Goal: Information Seeking & Learning: Learn about a topic

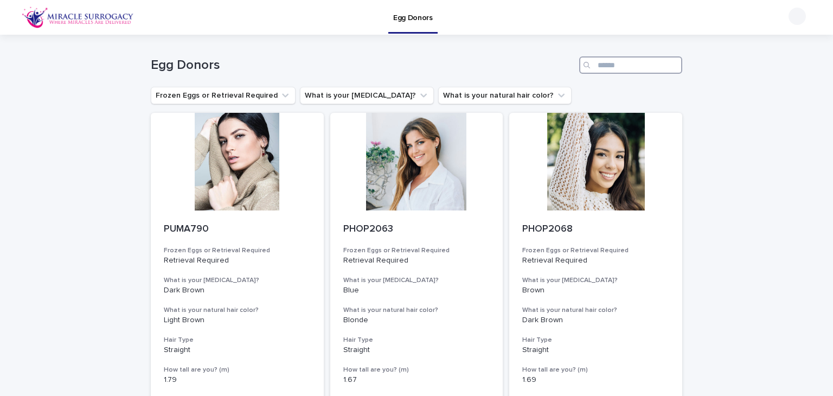
click at [606, 66] on input "Search" at bounding box center [630, 64] width 103 height 17
click at [195, 227] on p "PUMA790" at bounding box center [237, 230] width 147 height 12
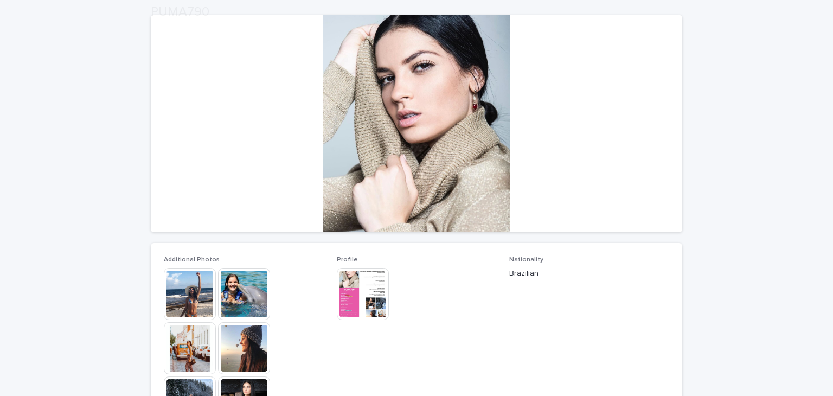
scroll to position [271, 0]
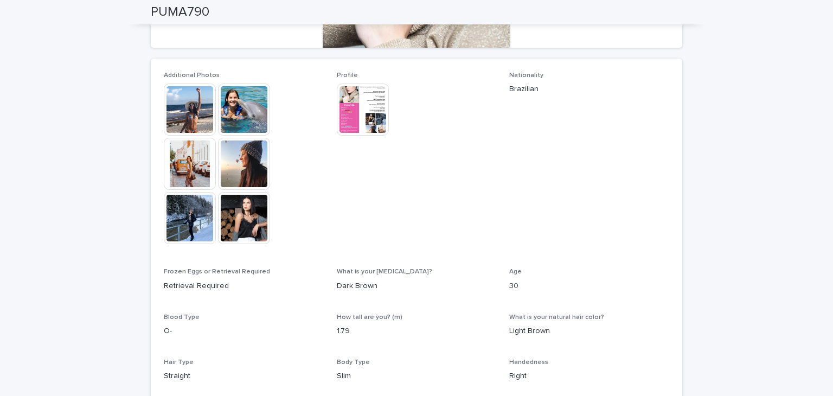
click at [195, 106] on img at bounding box center [190, 110] width 52 height 52
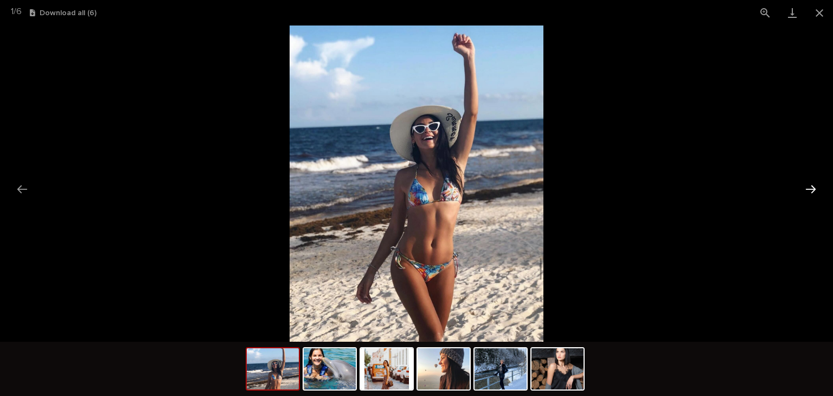
click at [810, 189] on button "Next slide" at bounding box center [811, 189] width 23 height 21
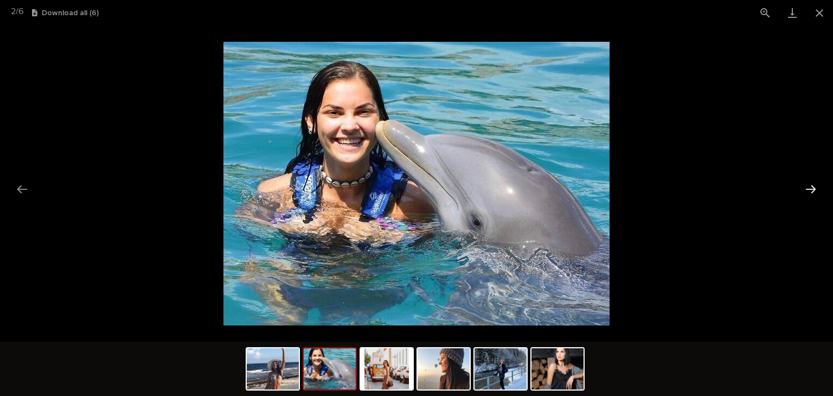
click at [810, 189] on button "Next slide" at bounding box center [811, 189] width 23 height 21
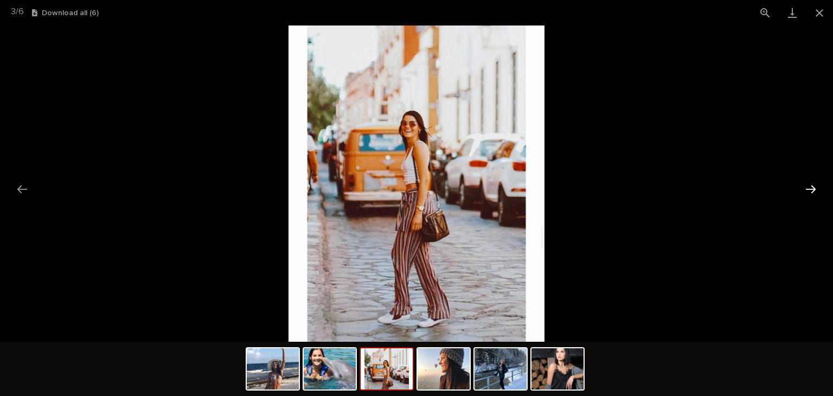
click at [810, 189] on button "Next slide" at bounding box center [811, 189] width 23 height 21
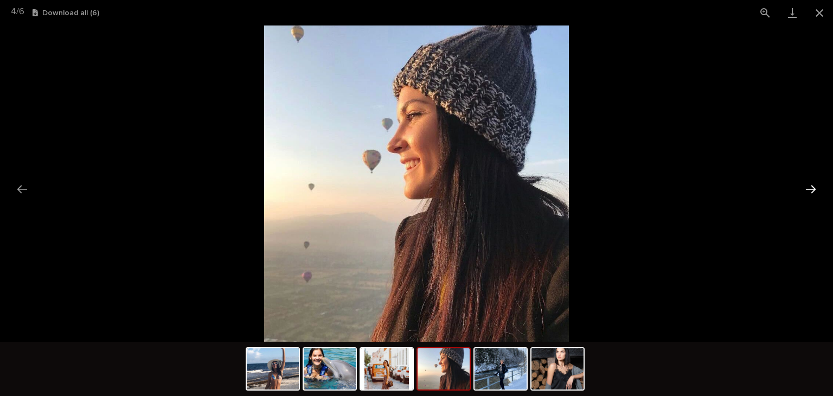
click at [810, 189] on button "Next slide" at bounding box center [811, 189] width 23 height 21
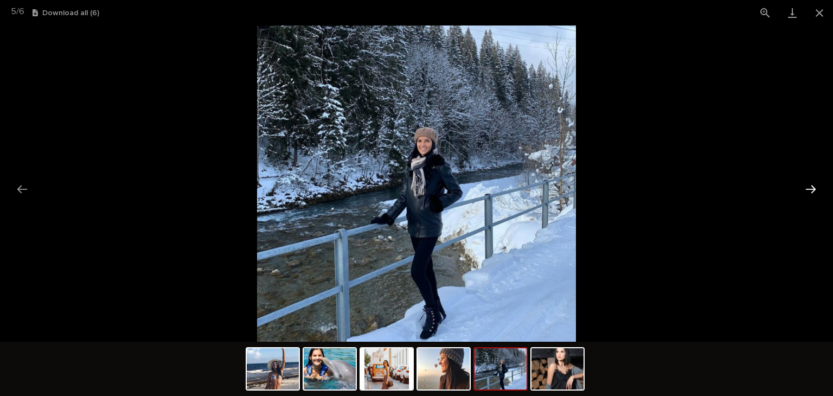
click at [810, 189] on button "Next slide" at bounding box center [811, 189] width 23 height 21
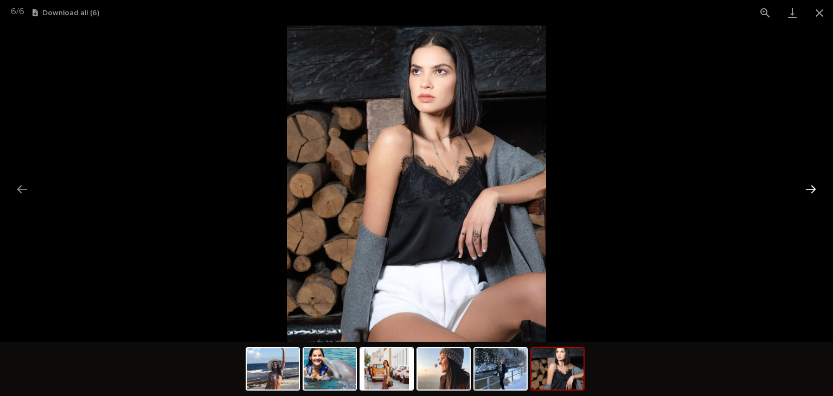
click at [810, 189] on button "Next slide" at bounding box center [811, 189] width 23 height 21
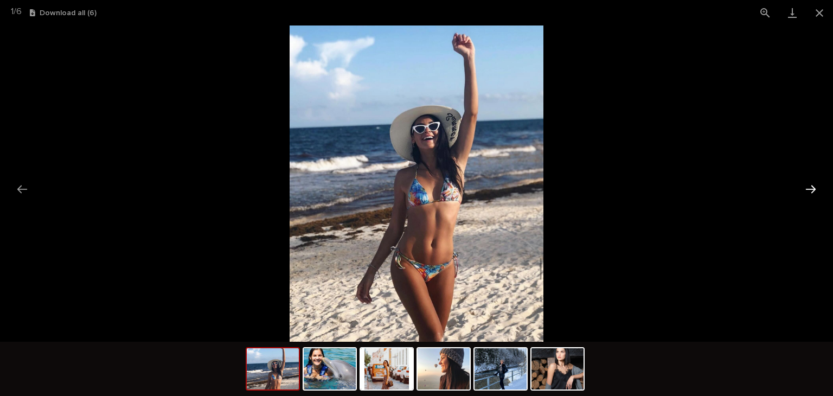
click at [810, 189] on button "Next slide" at bounding box center [811, 189] width 23 height 21
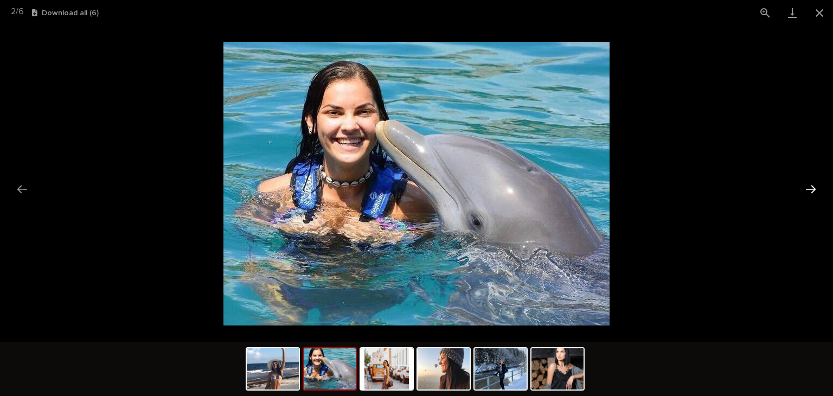
click at [810, 189] on button "Next slide" at bounding box center [811, 189] width 23 height 21
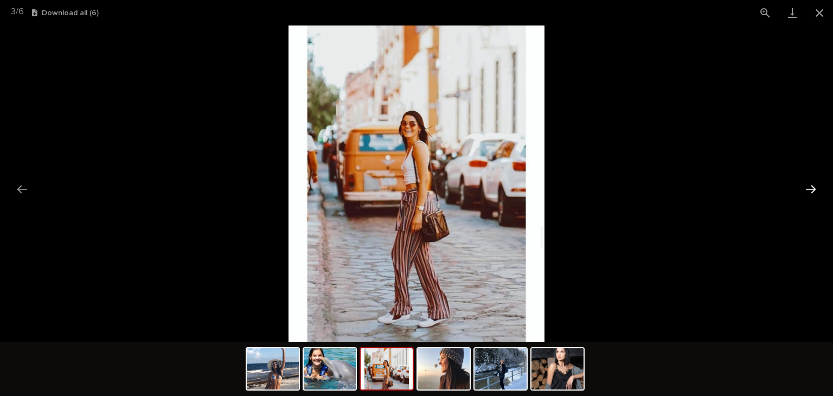
click at [810, 189] on button "Next slide" at bounding box center [811, 189] width 23 height 21
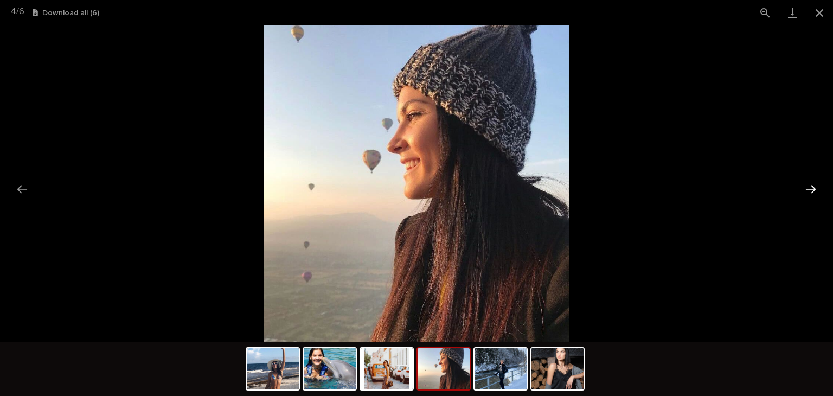
click at [810, 189] on button "Next slide" at bounding box center [811, 189] width 23 height 21
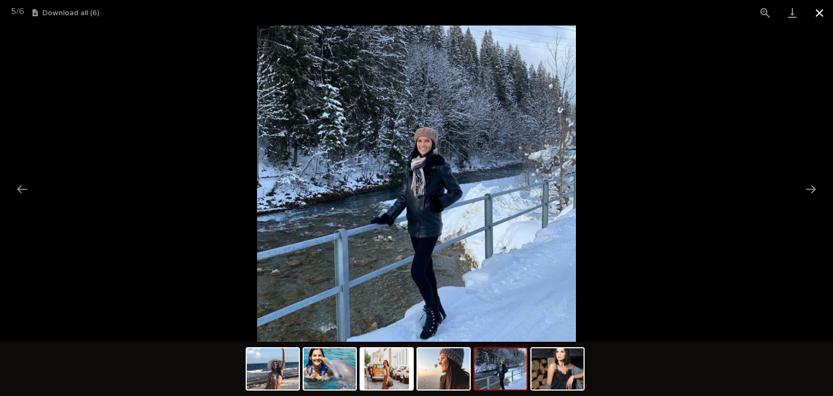
click at [819, 16] on button "Close gallery" at bounding box center [819, 13] width 27 height 26
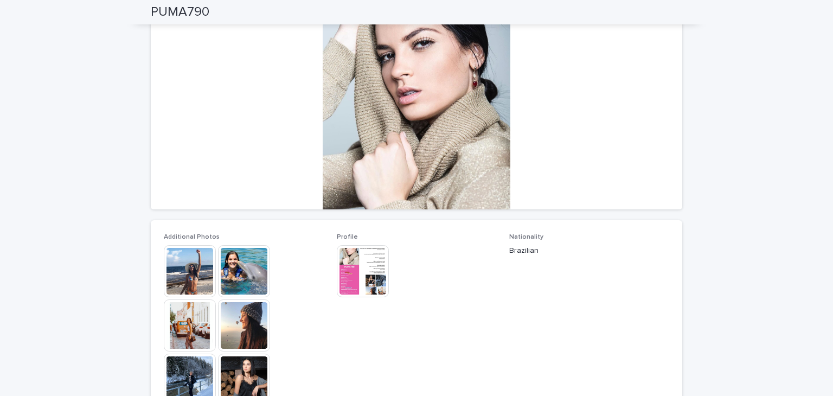
scroll to position [109, 0]
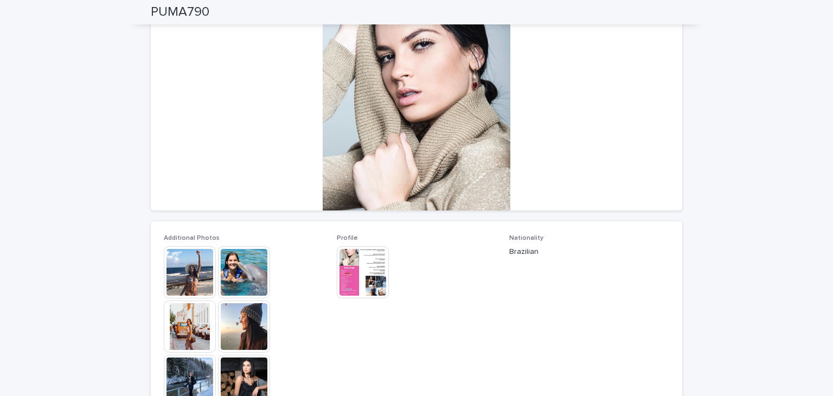
click at [180, 319] on img at bounding box center [190, 327] width 52 height 52
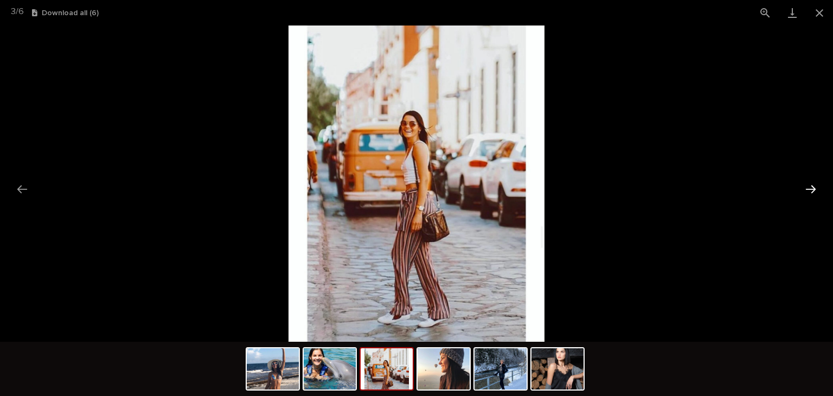
click at [808, 191] on button "Next slide" at bounding box center [811, 189] width 23 height 21
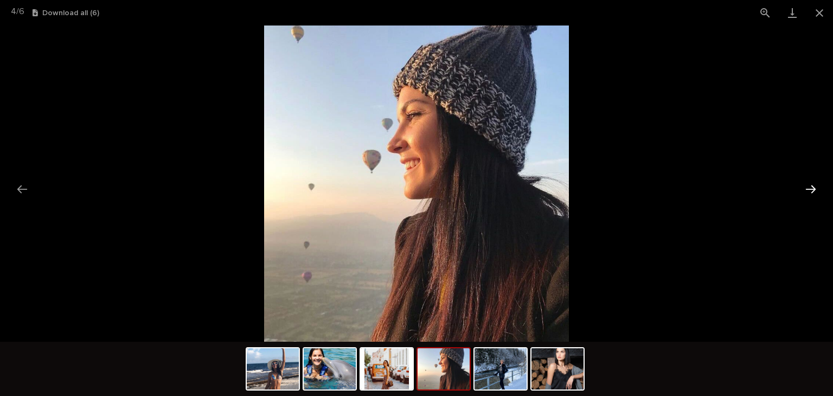
click at [810, 186] on button "Next slide" at bounding box center [811, 189] width 23 height 21
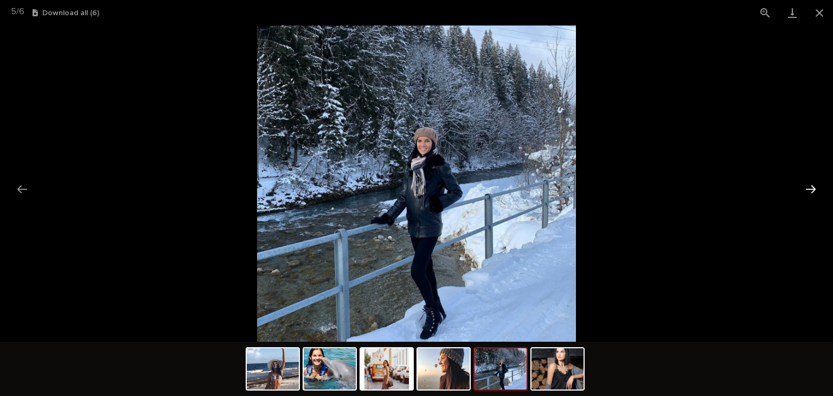
click at [810, 186] on button "Next slide" at bounding box center [811, 189] width 23 height 21
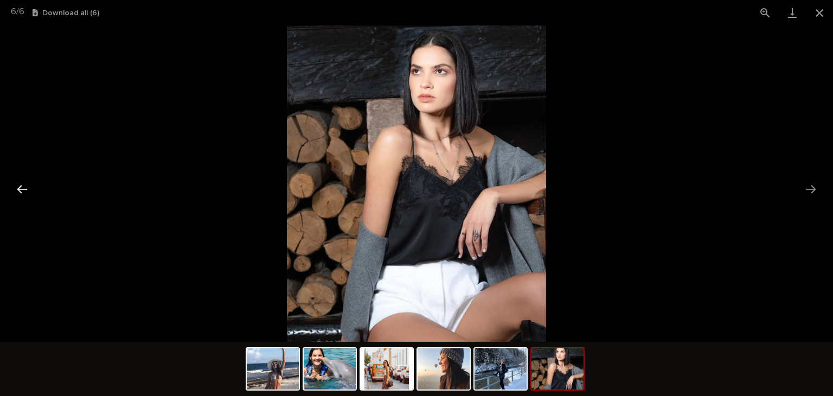
click at [28, 185] on button "Previous slide" at bounding box center [22, 189] width 23 height 21
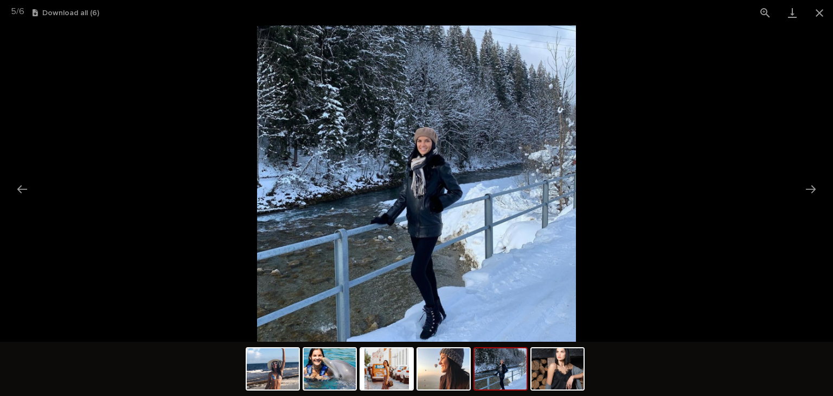
scroll to position [0, 0]
click at [812, 181] on button "Next slide" at bounding box center [811, 189] width 23 height 21
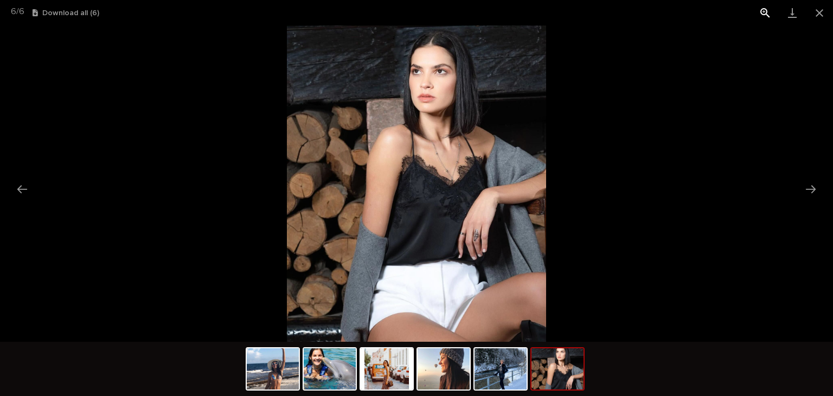
click at [756, 5] on button "View actual size" at bounding box center [765, 13] width 27 height 26
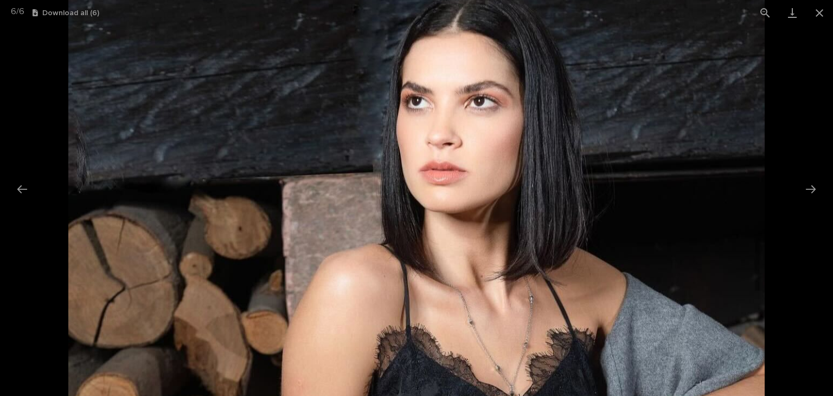
drag, startPoint x: 500, startPoint y: 142, endPoint x: 480, endPoint y: 361, distance: 220.1
click at [480, 361] on img at bounding box center [416, 403] width 697 height 850
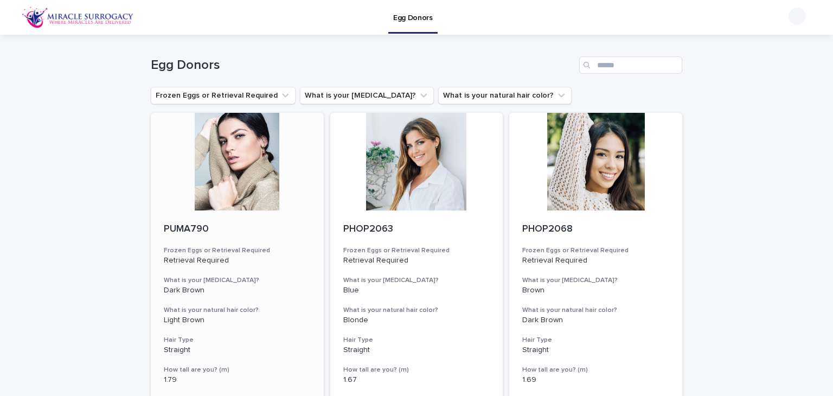
click at [189, 228] on p "PUMA790" at bounding box center [237, 230] width 147 height 12
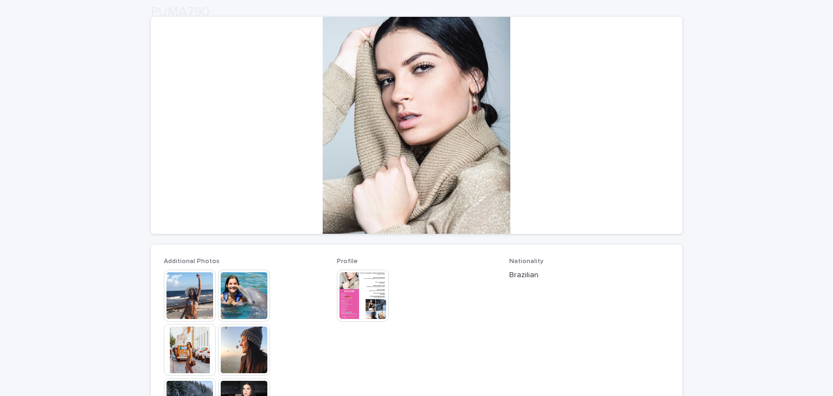
scroll to position [217, 0]
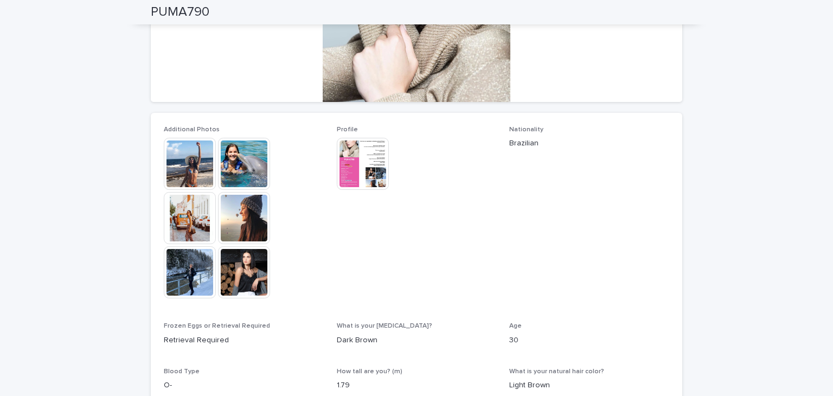
click at [359, 157] on img at bounding box center [363, 164] width 52 height 52
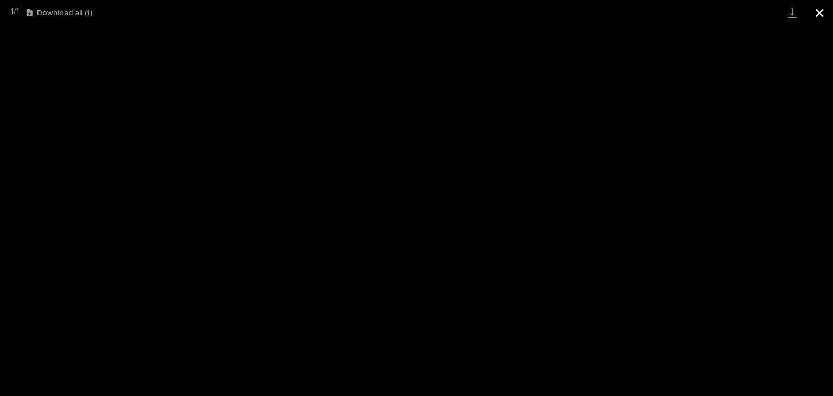
click at [820, 13] on button "Close gallery" at bounding box center [819, 13] width 27 height 26
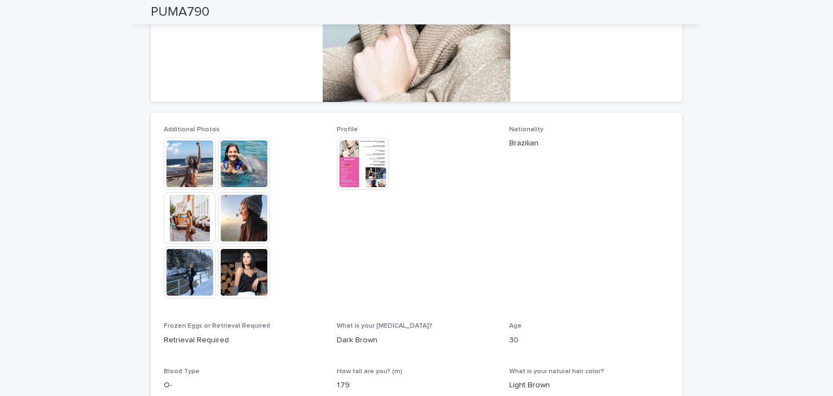
click at [232, 159] on img at bounding box center [244, 164] width 52 height 52
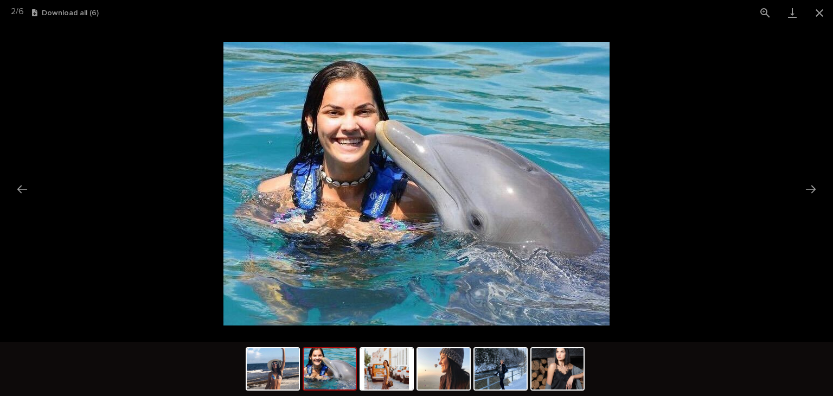
scroll to position [0, 0]
click at [367, 176] on img at bounding box center [417, 184] width 386 height 284
click at [816, 184] on button "Next slide" at bounding box center [811, 189] width 23 height 21
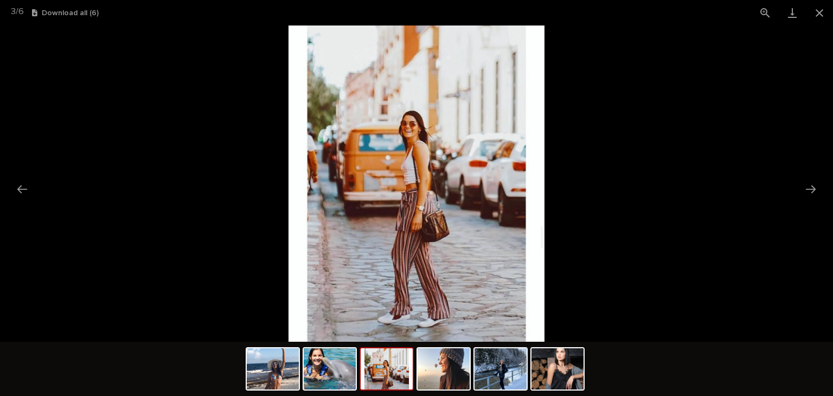
click at [404, 190] on img at bounding box center [417, 184] width 256 height 316
click at [30, 190] on button "Previous slide" at bounding box center [22, 189] width 23 height 21
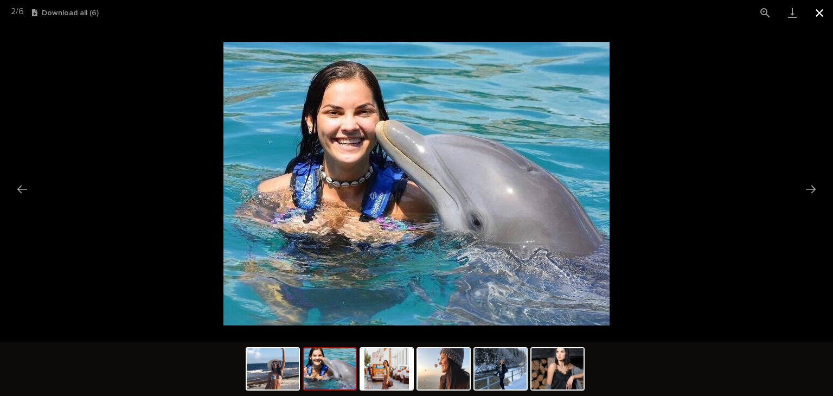
click at [814, 15] on button "Close gallery" at bounding box center [819, 13] width 27 height 26
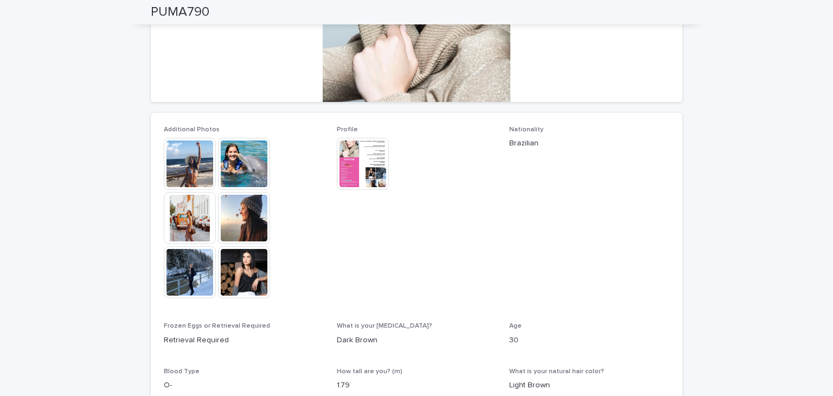
click at [237, 275] on img at bounding box center [244, 272] width 52 height 52
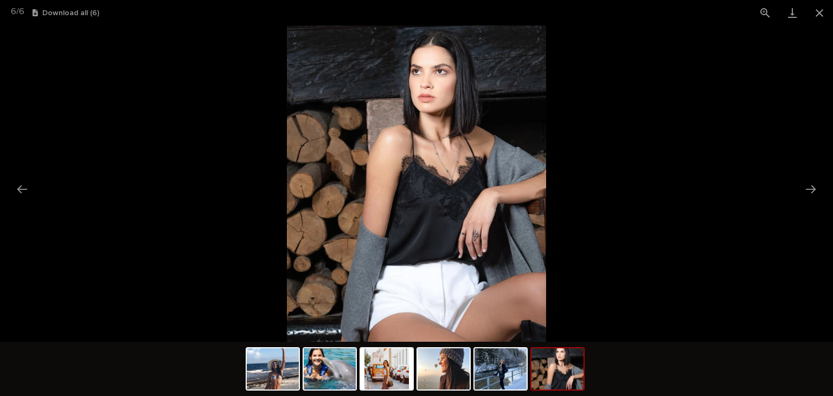
click at [429, 212] on img at bounding box center [416, 184] width 259 height 316
click at [805, 186] on button "Next slide" at bounding box center [811, 189] width 23 height 21
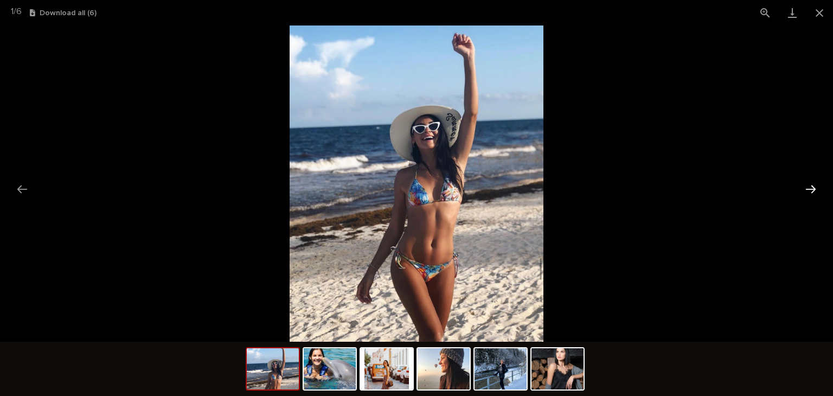
click at [816, 184] on button "Next slide" at bounding box center [811, 189] width 23 height 21
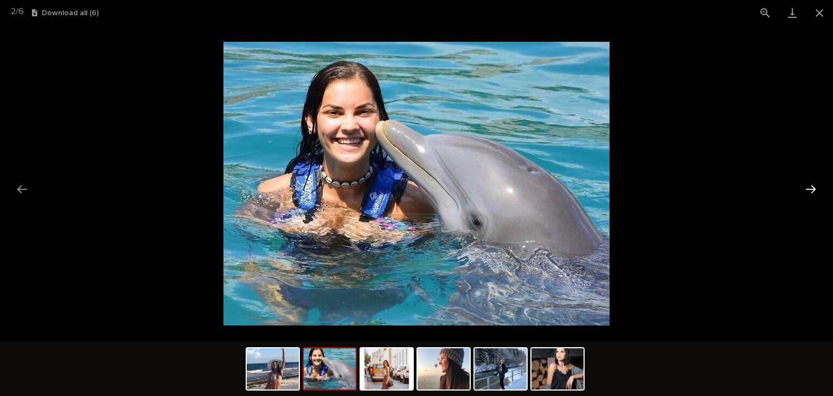
click at [816, 184] on button "Next slide" at bounding box center [811, 189] width 23 height 21
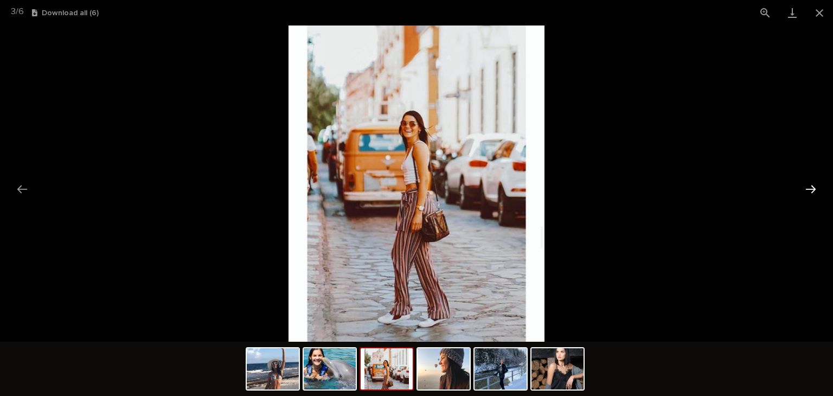
click at [816, 184] on button "Next slide" at bounding box center [811, 189] width 23 height 21
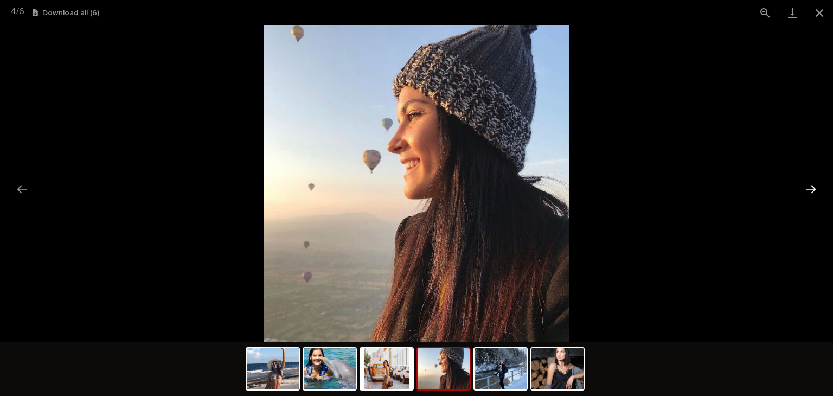
click at [816, 184] on button "Next slide" at bounding box center [811, 189] width 23 height 21
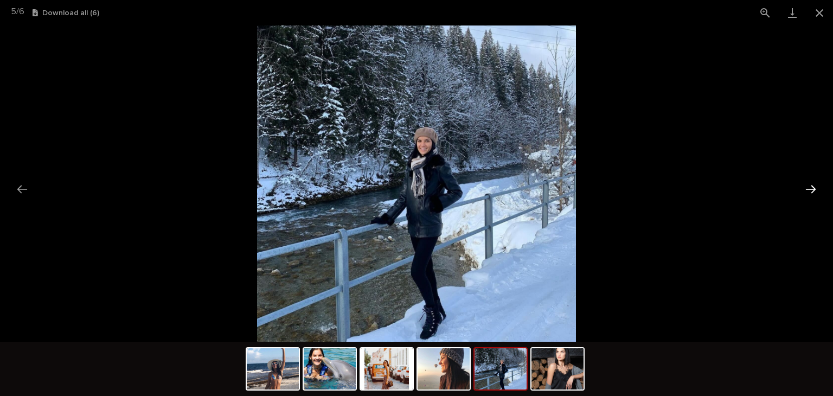
click at [816, 184] on button "Next slide" at bounding box center [811, 189] width 23 height 21
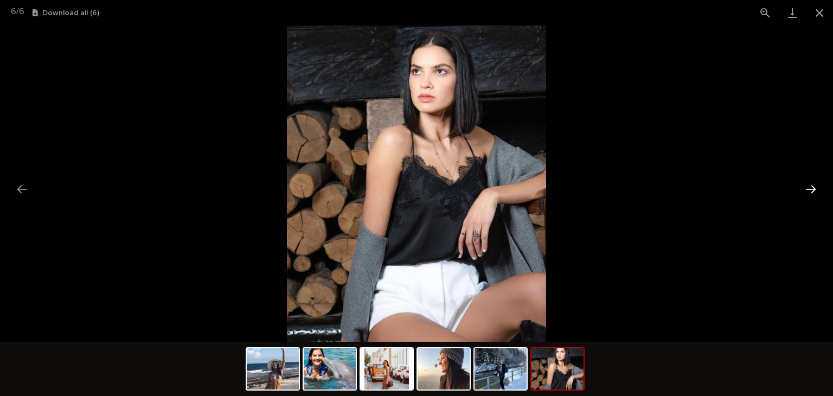
click at [816, 184] on button "Next slide" at bounding box center [811, 189] width 23 height 21
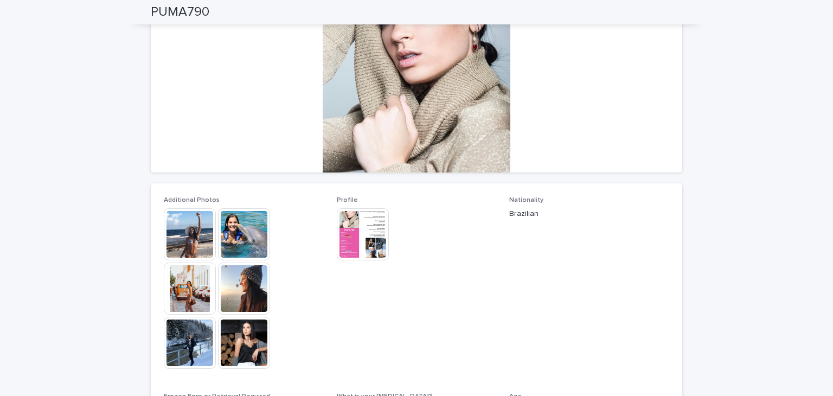
scroll to position [309, 0]
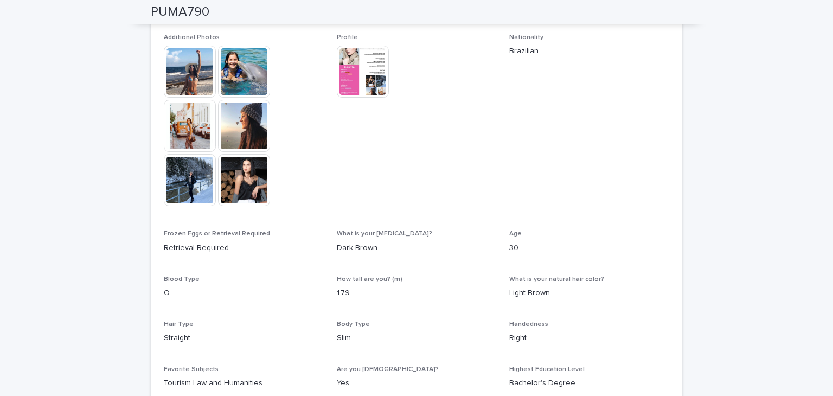
click at [239, 187] on img at bounding box center [244, 180] width 52 height 52
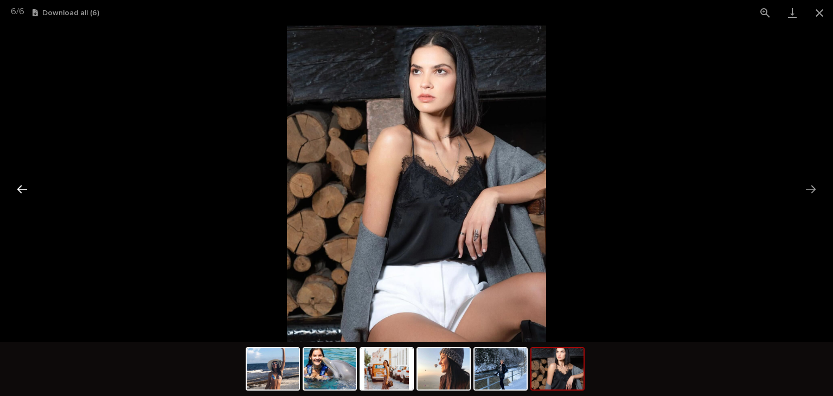
click at [24, 192] on button "Previous slide" at bounding box center [22, 189] width 23 height 21
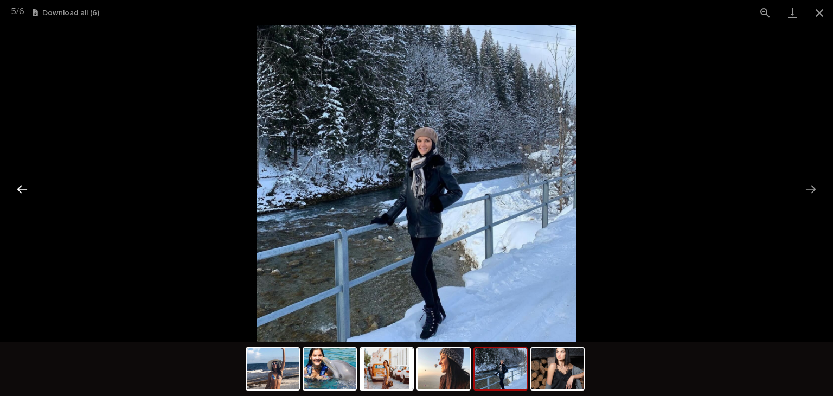
click at [24, 192] on button "Previous slide" at bounding box center [22, 189] width 23 height 21
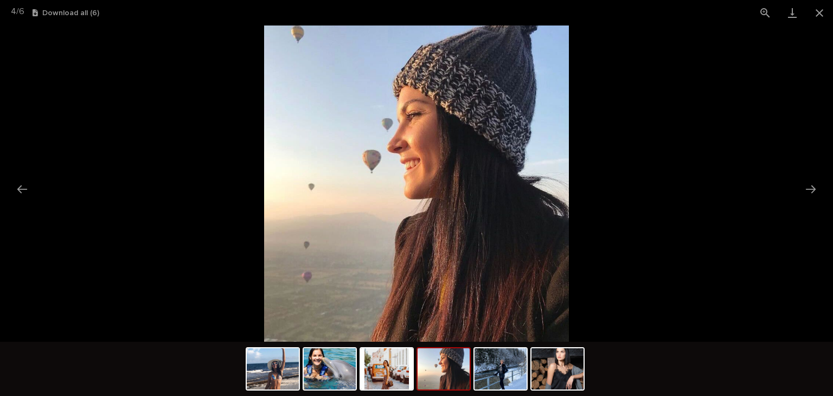
scroll to position [0, 0]
click at [816, 13] on button "Close gallery" at bounding box center [819, 13] width 27 height 26
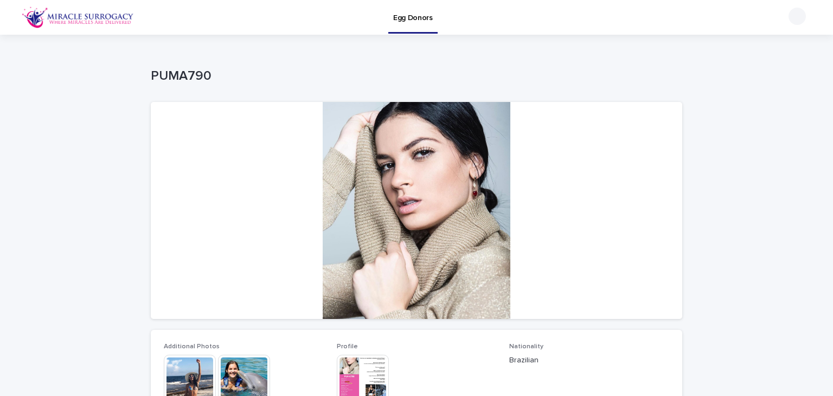
drag, startPoint x: 424, startPoint y: 169, endPoint x: 693, endPoint y: 247, distance: 280.1
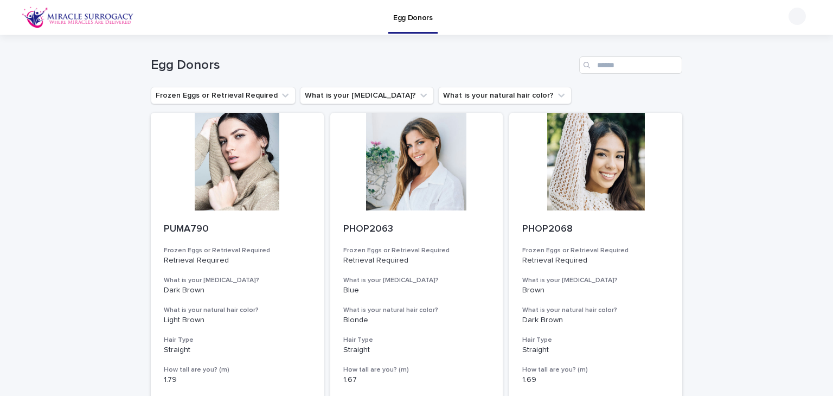
click at [403, 14] on p "Egg Donors" at bounding box center [413, 11] width 40 height 23
click at [611, 63] on input "Search" at bounding box center [630, 64] width 103 height 17
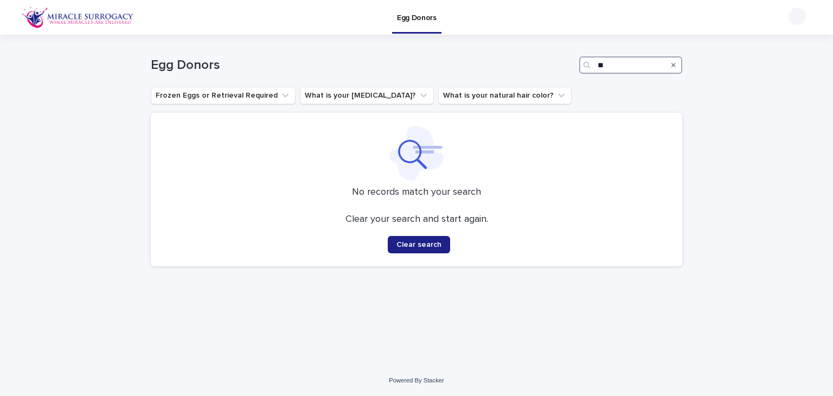
type input "*"
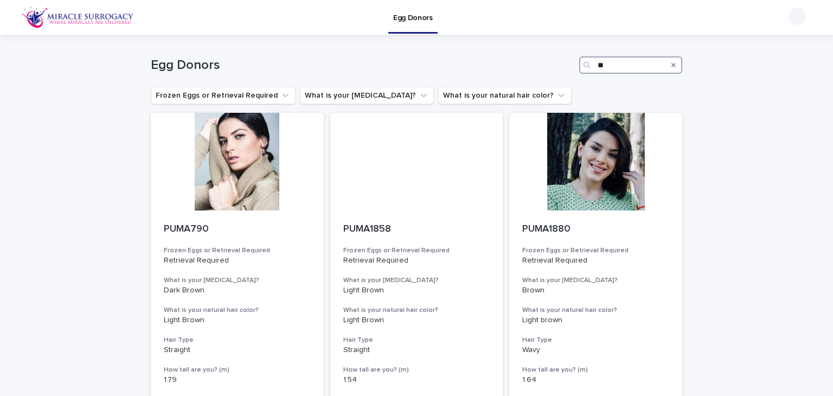
type input "*"
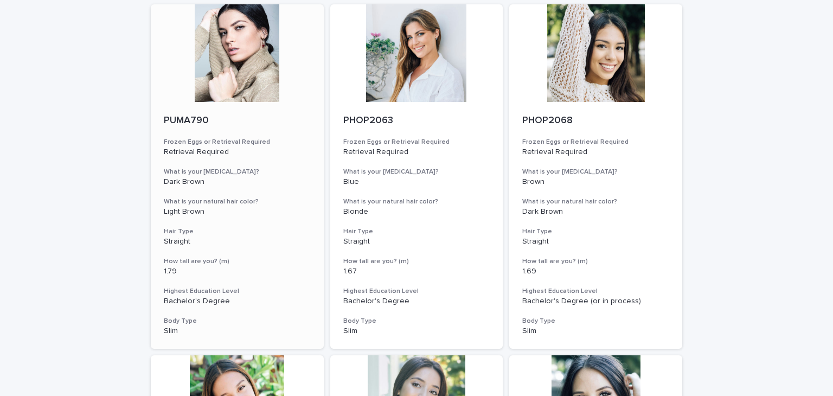
scroll to position [217, 0]
